Goal: Navigation & Orientation: Find specific page/section

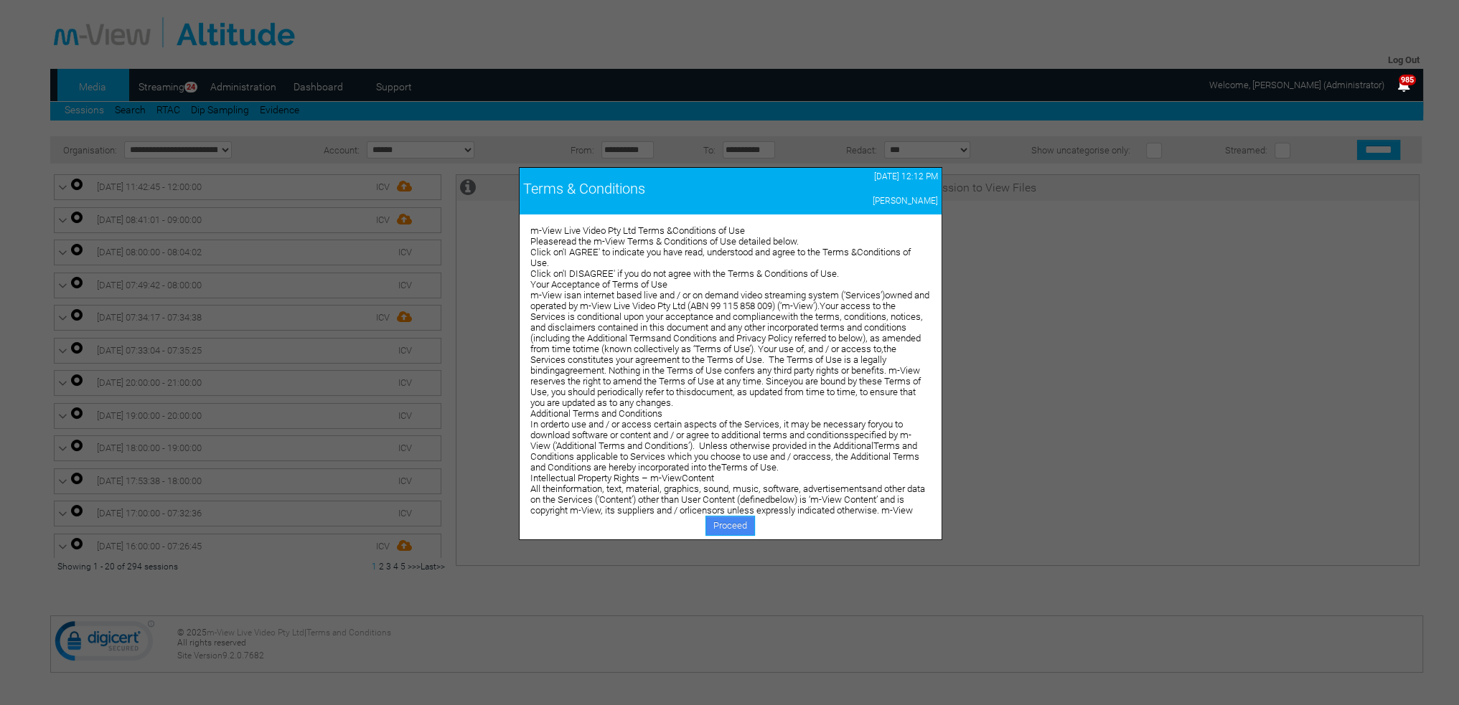
click at [734, 523] on link "Proceed" at bounding box center [730, 526] width 50 height 20
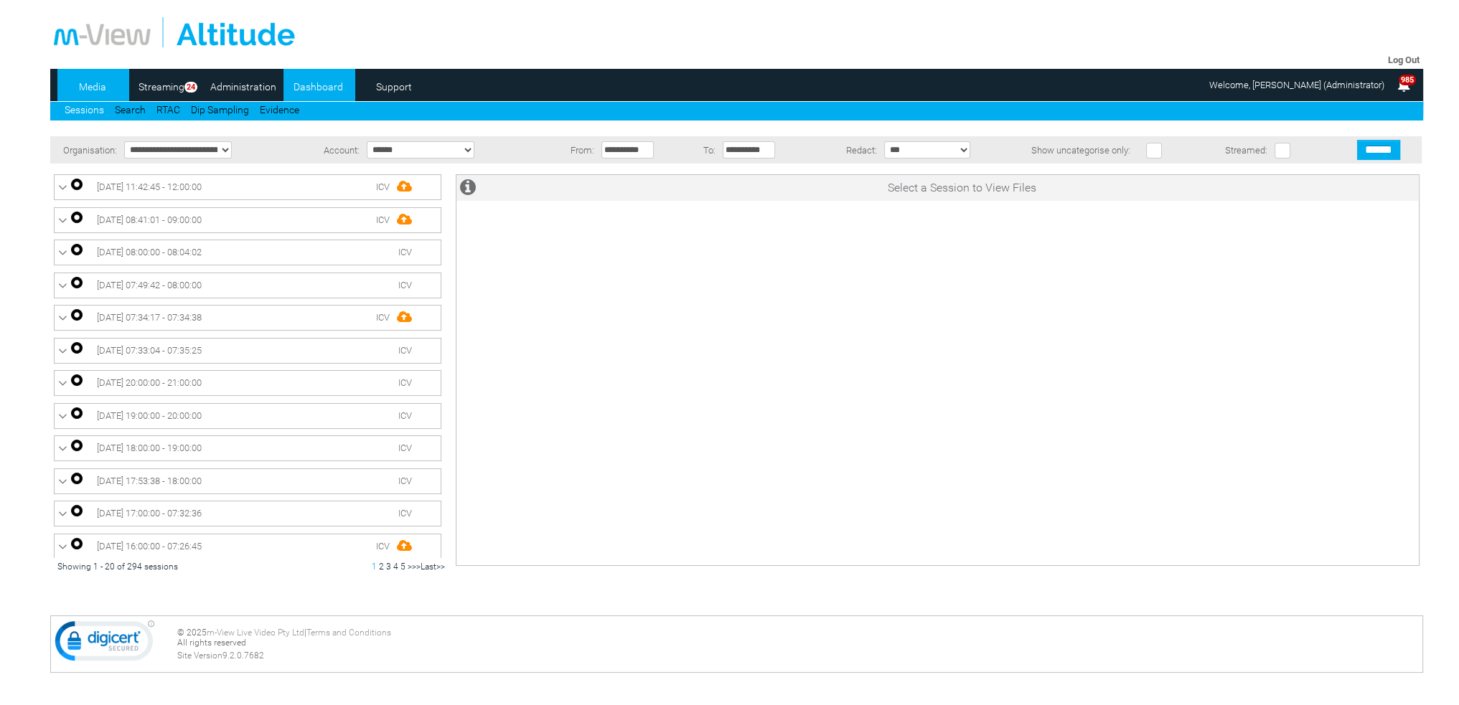
click at [321, 85] on link "Dashboard" at bounding box center [318, 87] width 70 height 22
